Goal: Task Accomplishment & Management: Use online tool/utility

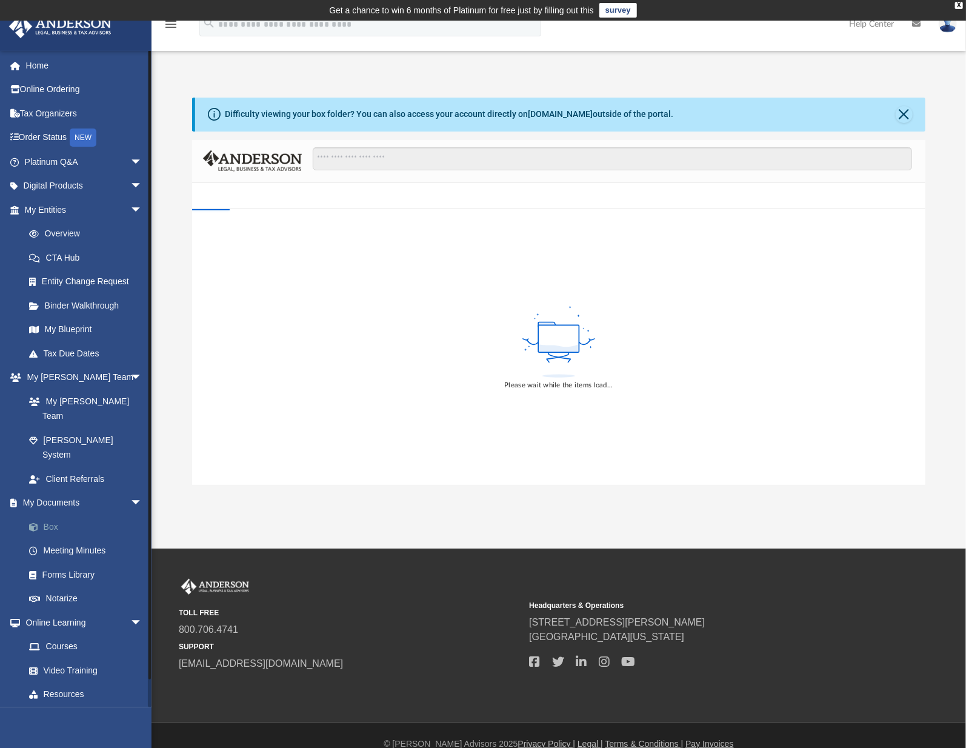
click at [93, 514] on link "Box" at bounding box center [89, 526] width 144 height 24
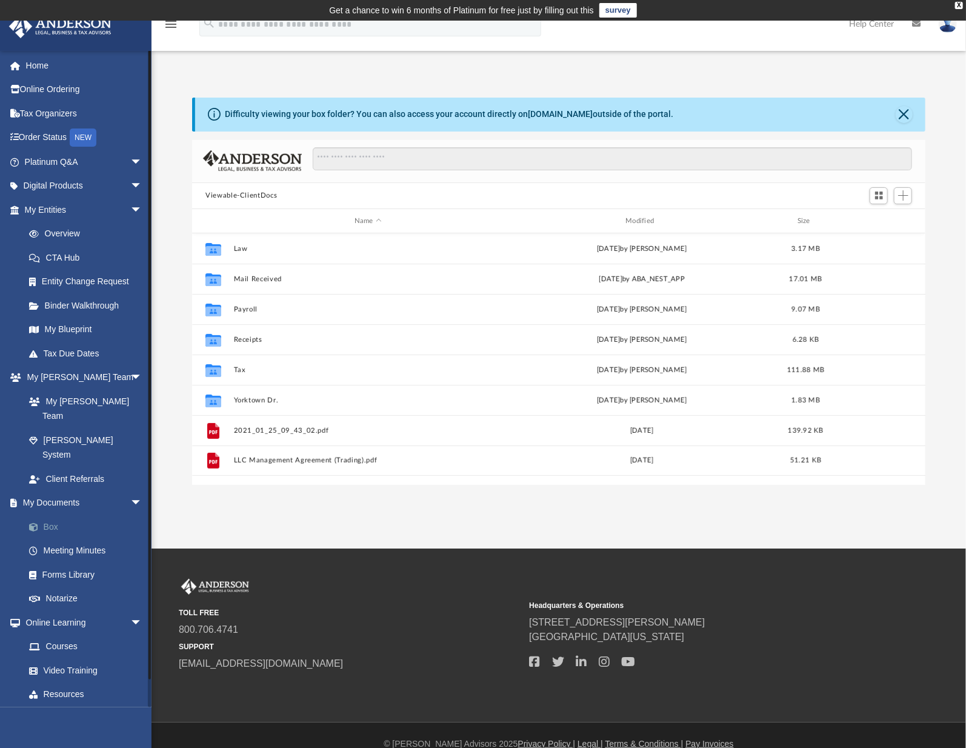
scroll to position [266, 724]
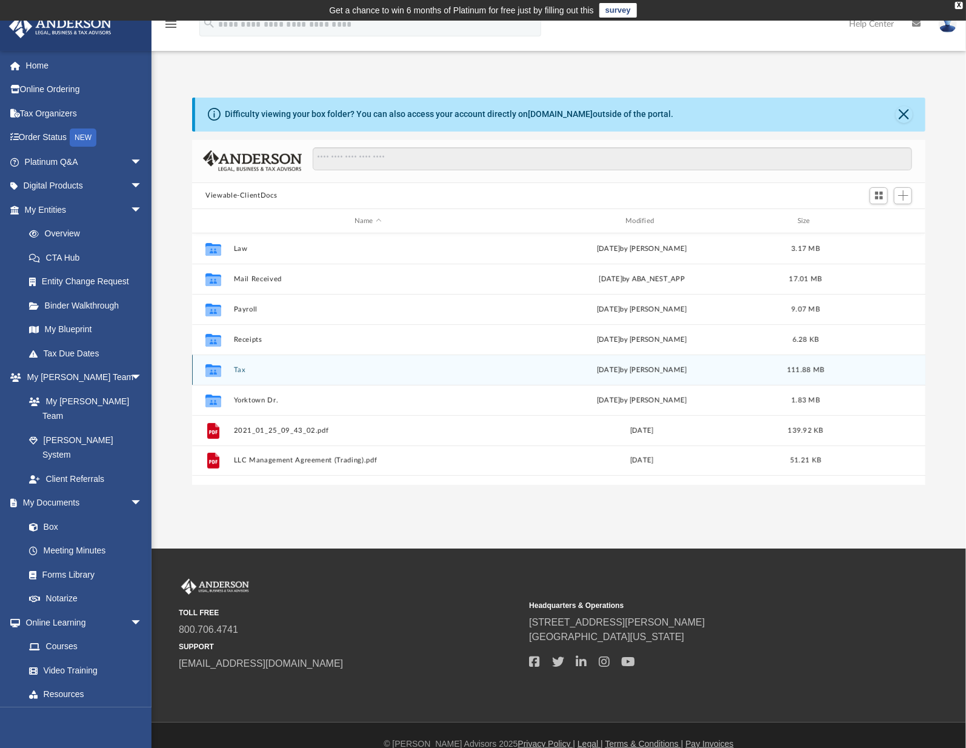
click at [243, 370] on button "Tax" at bounding box center [368, 370] width 268 height 8
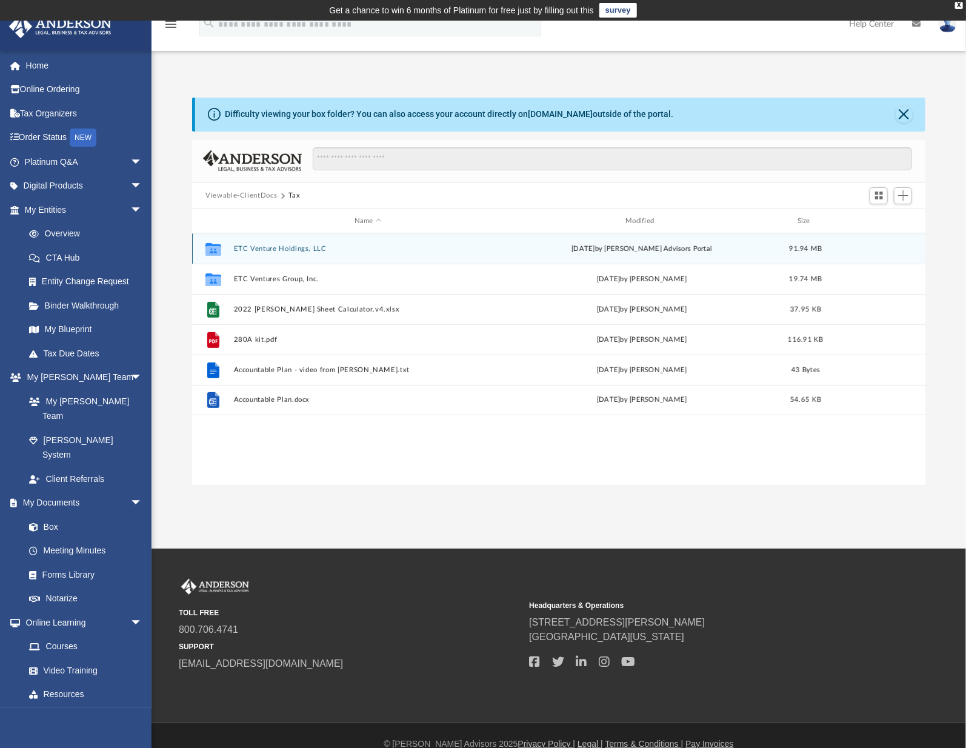
click at [308, 252] on button "ETC Venture Holdings, LLC" at bounding box center [368, 249] width 268 height 8
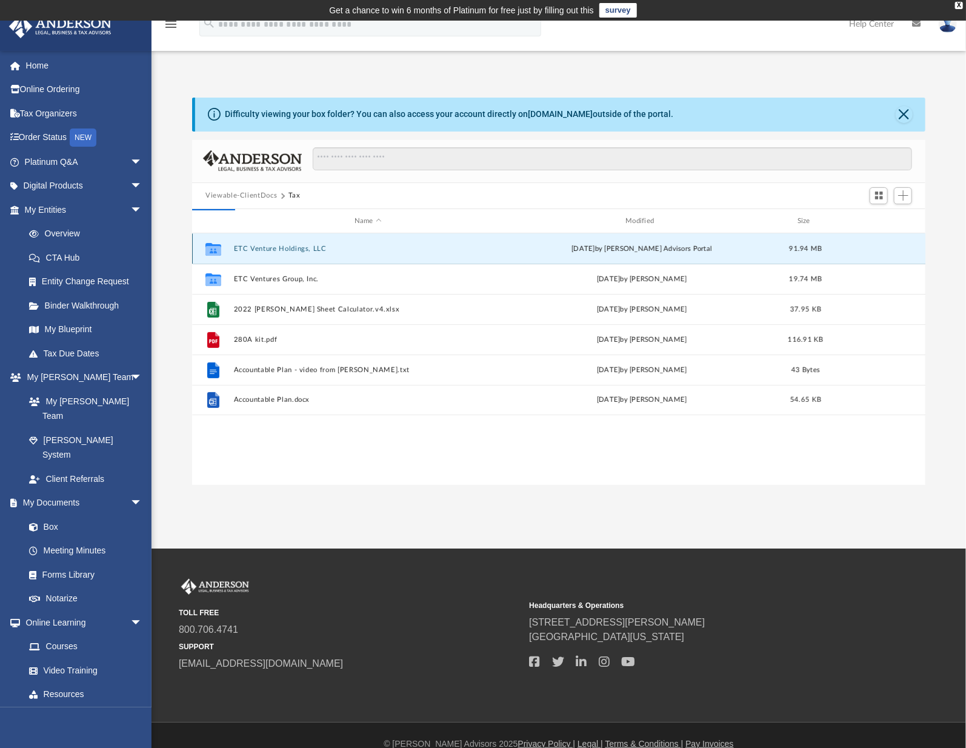
click at [308, 252] on button "ETC Venture Holdings, LLC" at bounding box center [368, 249] width 268 height 8
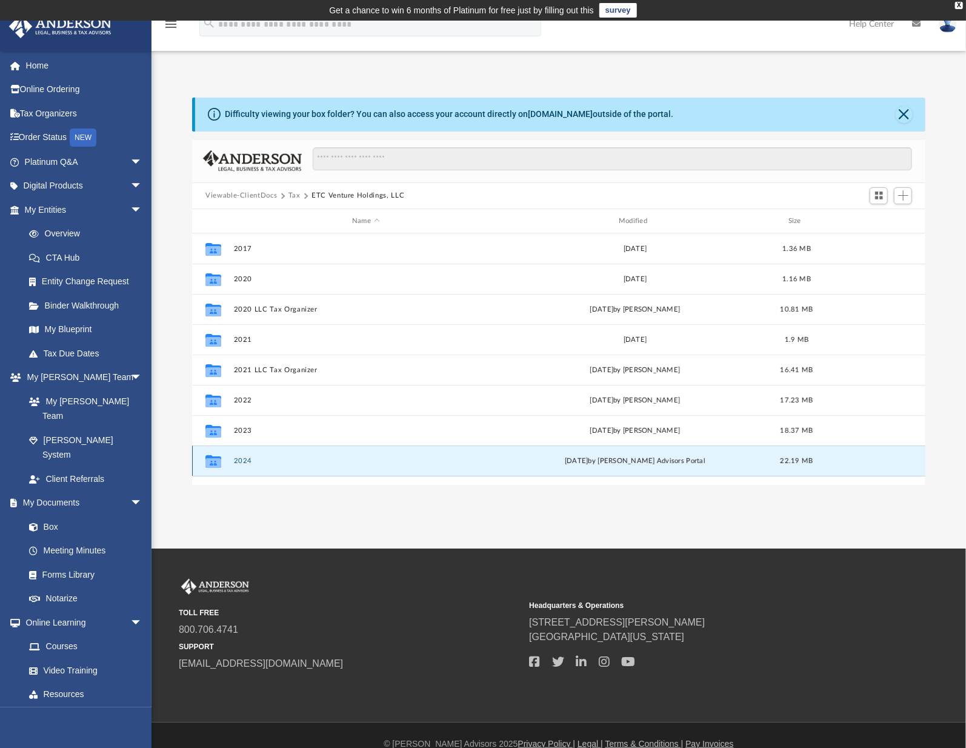
click at [250, 458] on button "2024" at bounding box center [366, 461] width 264 height 8
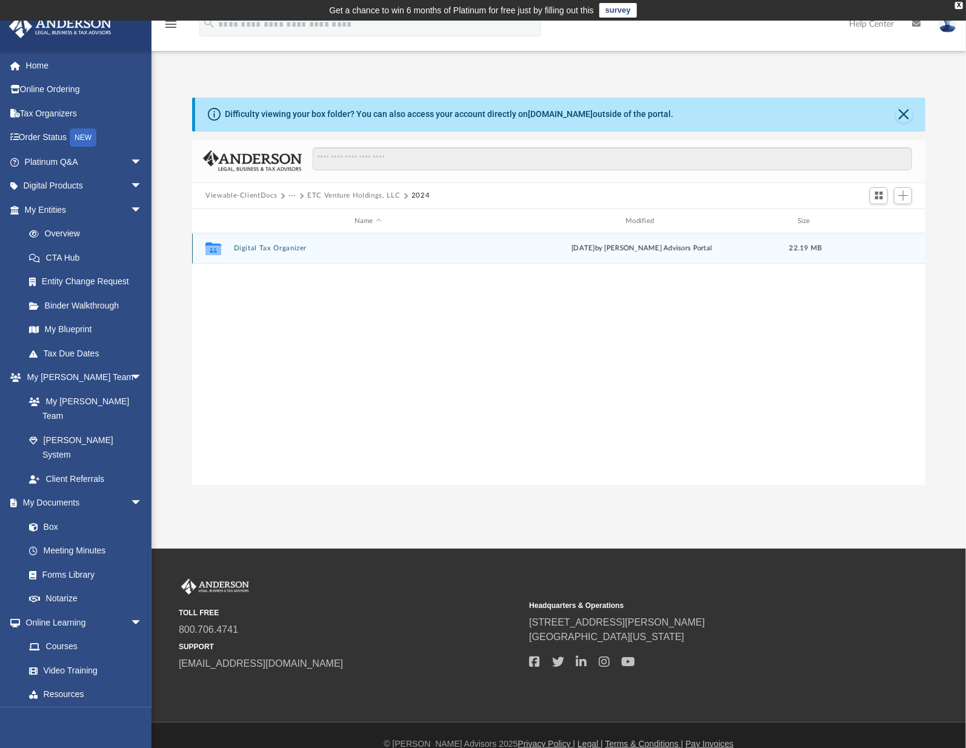
click at [274, 251] on button "Digital Tax Organizer" at bounding box center [368, 249] width 268 height 8
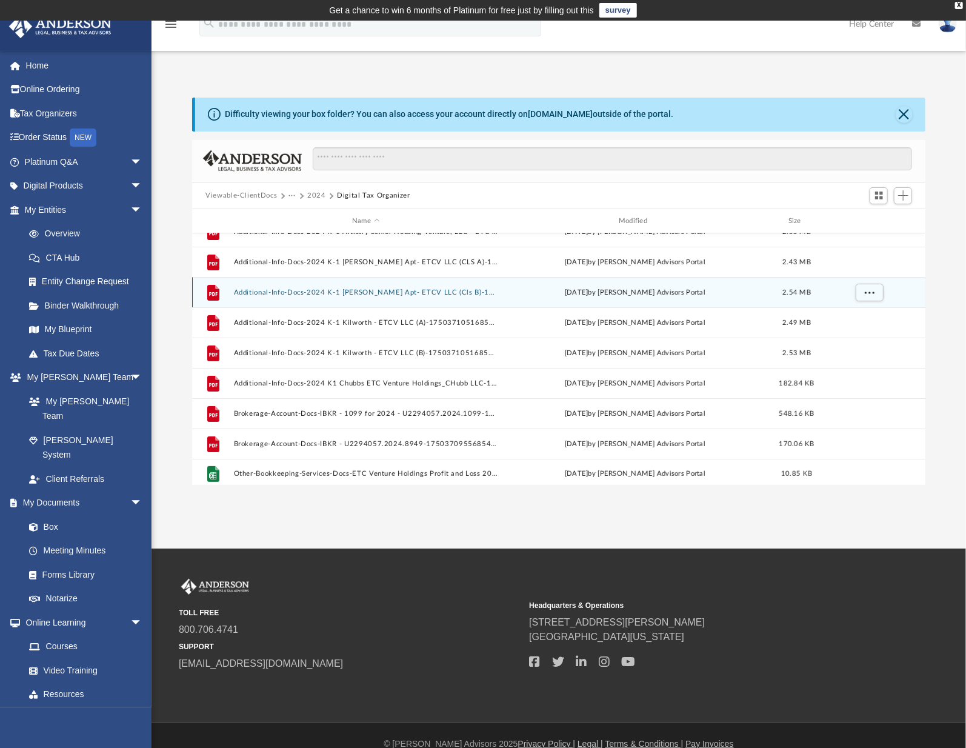
scroll to position [82, 0]
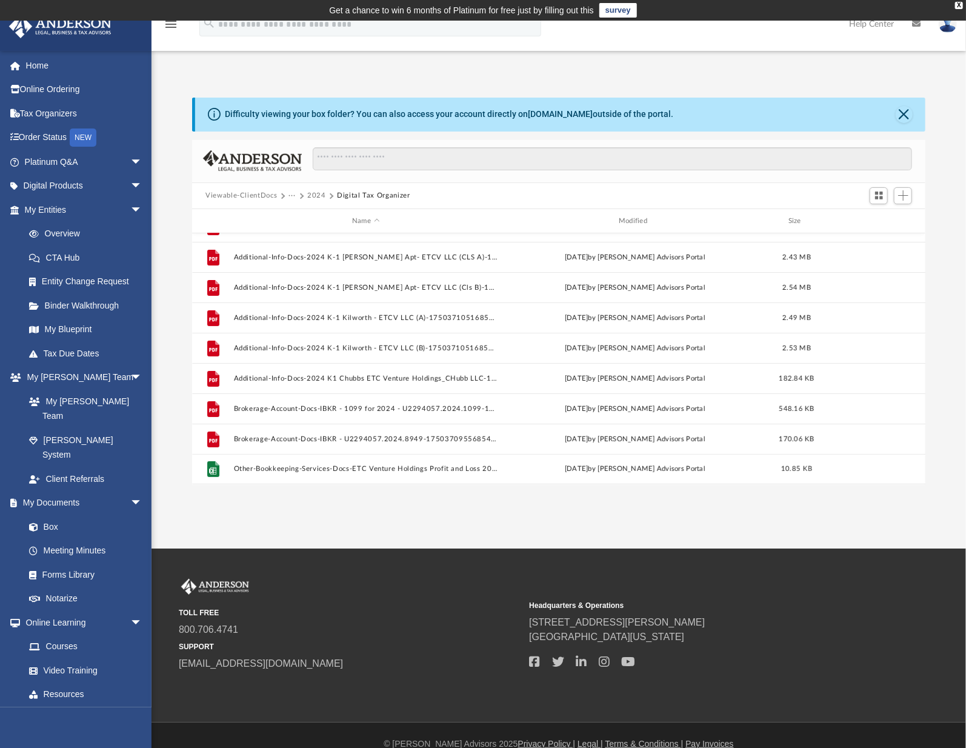
click at [301, 519] on div "App [EMAIL_ADDRESS][DOMAIN_NAME] Sign Out [PERSON_NAME][EMAIL_ADDRESS][PERSON_N…" at bounding box center [483, 285] width 966 height 528
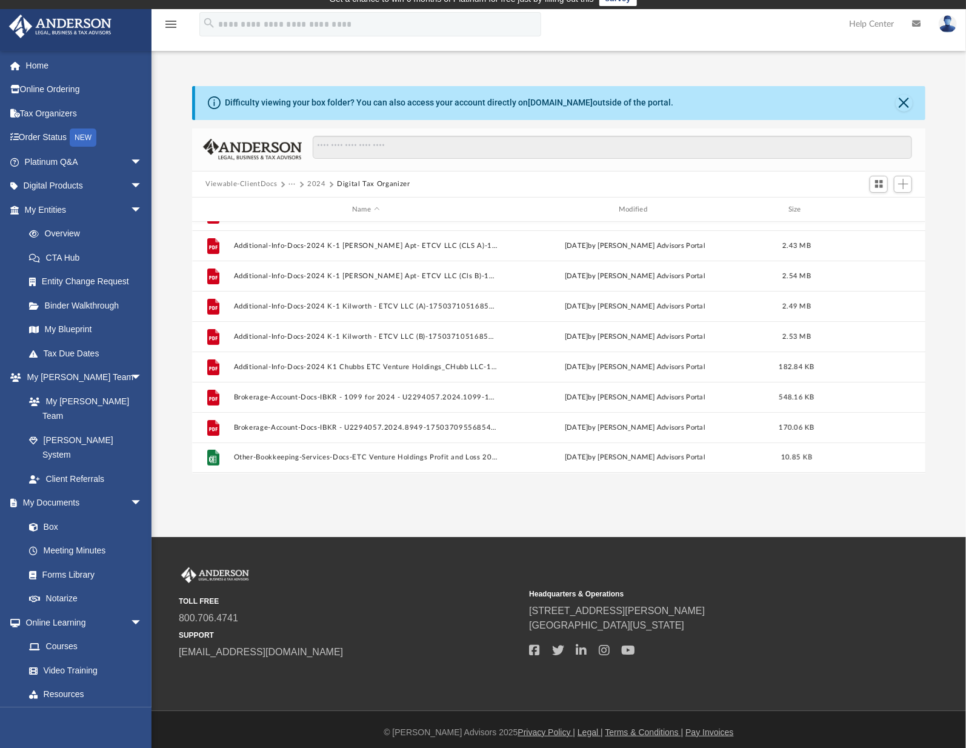
scroll to position [17, 0]
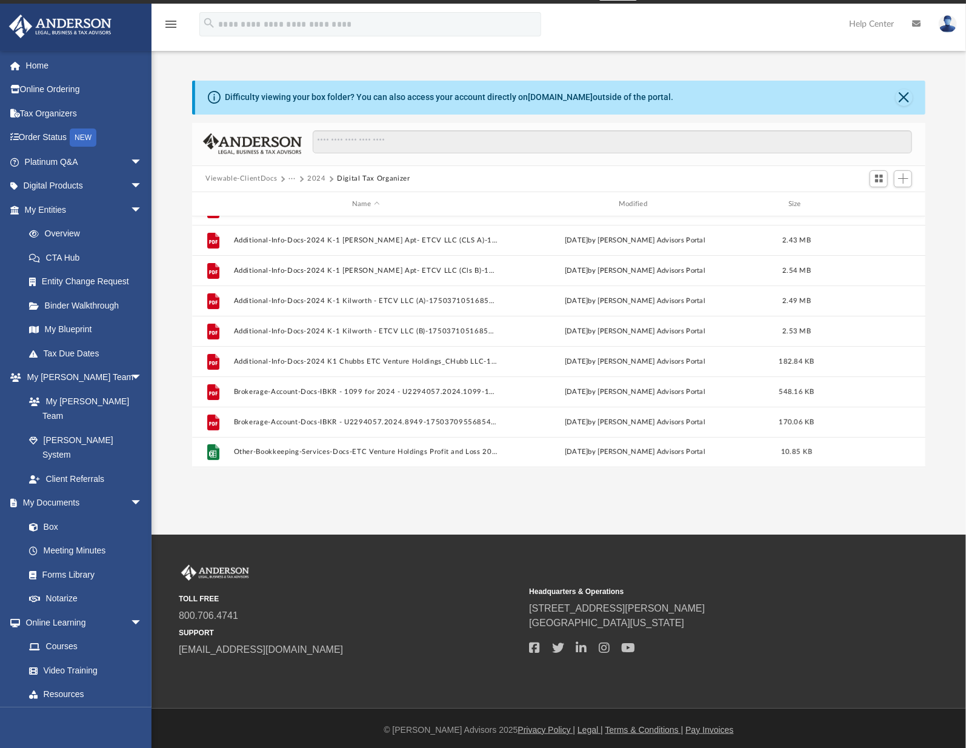
click at [447, 189] on div "Viewable-ClientDocs ··· 2024 Digital Tax Organizer" at bounding box center [558, 179] width 733 height 27
click at [905, 183] on span "Add" at bounding box center [903, 178] width 10 height 10
click at [873, 207] on li "Upload" at bounding box center [885, 202] width 39 height 13
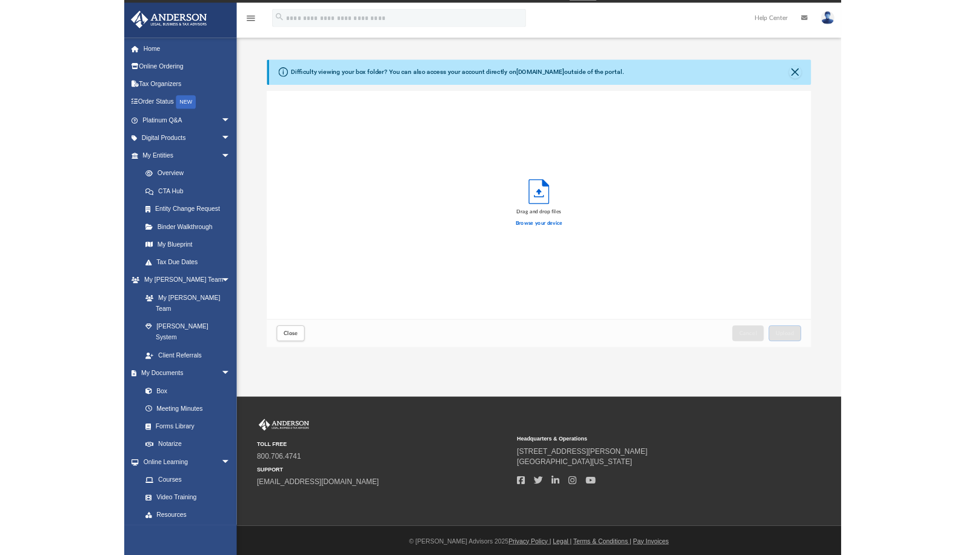
scroll to position [298, 724]
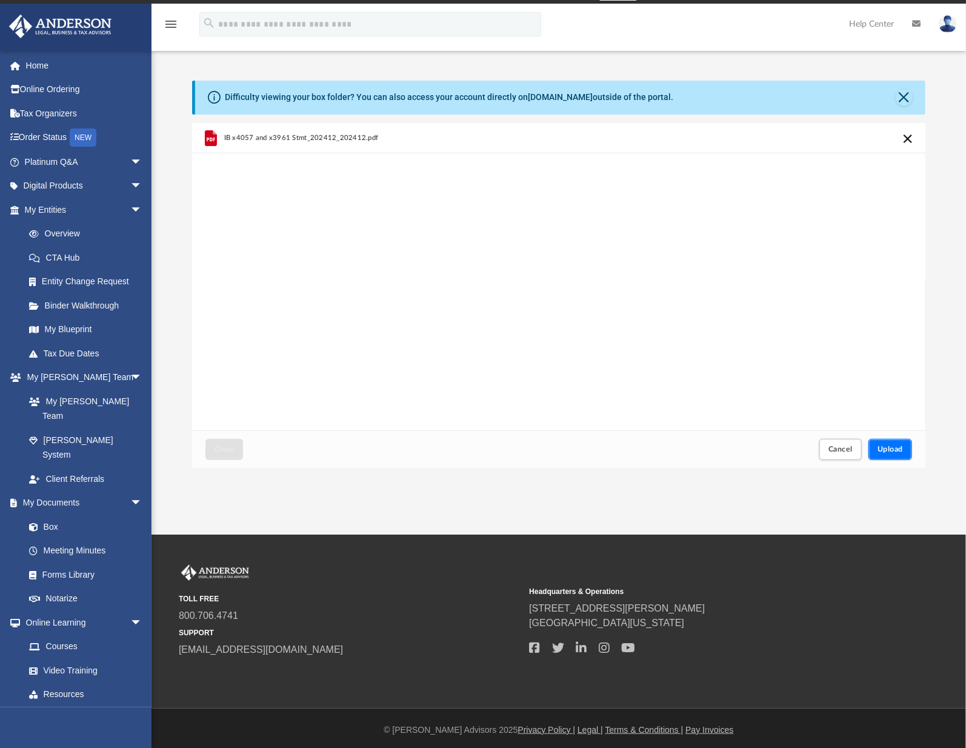
click at [895, 444] on button "Upload" at bounding box center [890, 449] width 44 height 21
click at [850, 451] on span "Cancel" at bounding box center [840, 448] width 24 height 7
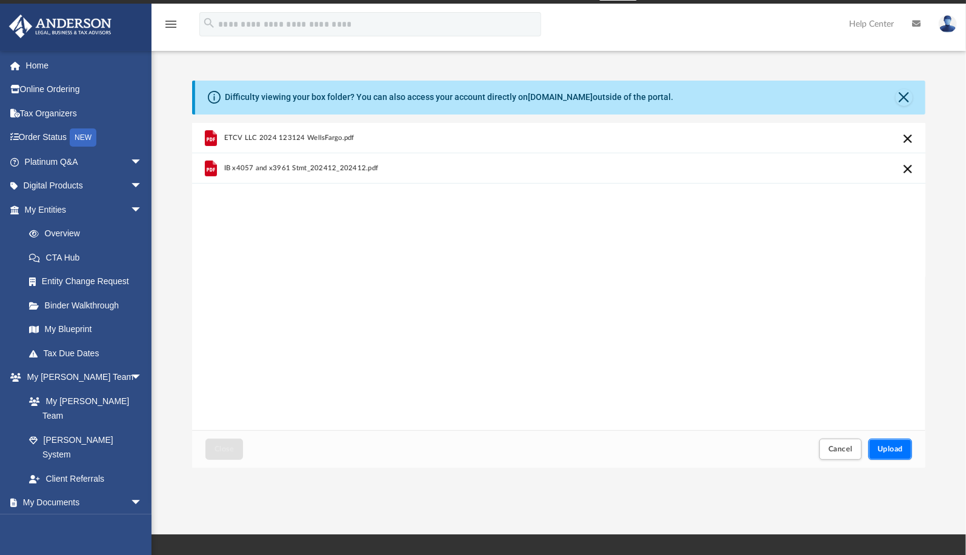
click at [899, 447] on span "Upload" at bounding box center [889, 448] width 25 height 7
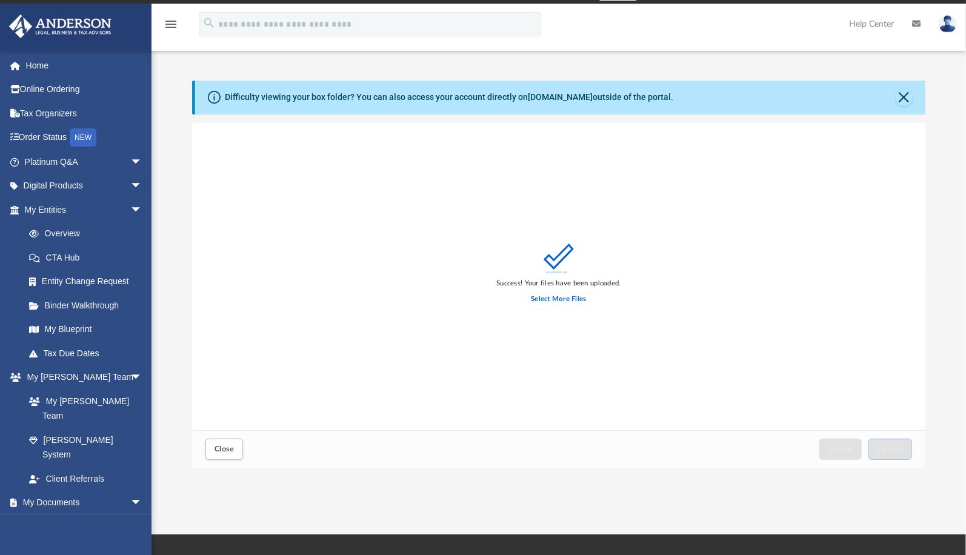
scroll to position [0, 0]
